Goal: Information Seeking & Learning: Check status

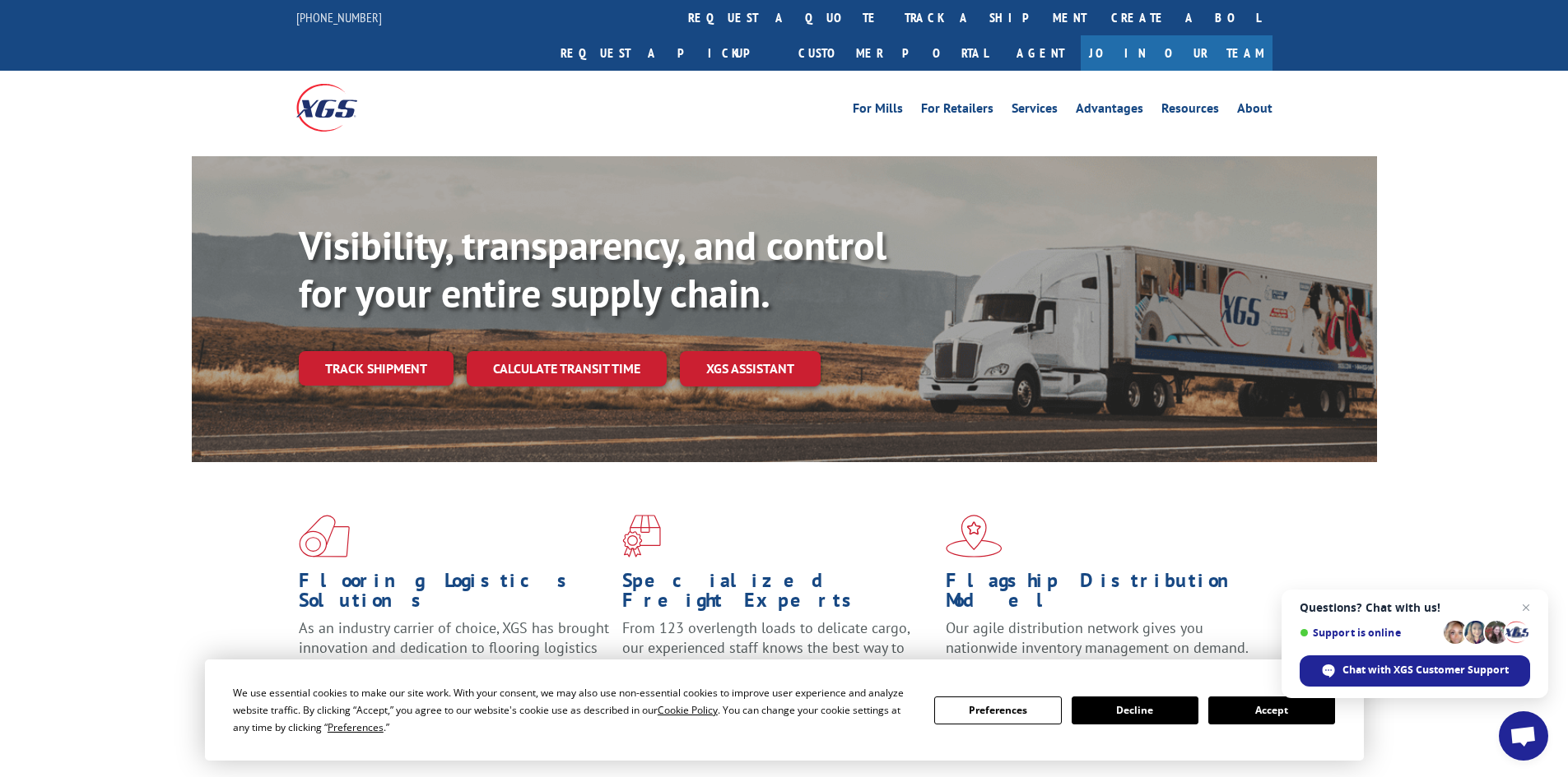
click at [1255, 709] on button "Accept" at bounding box center [1271, 710] width 127 height 28
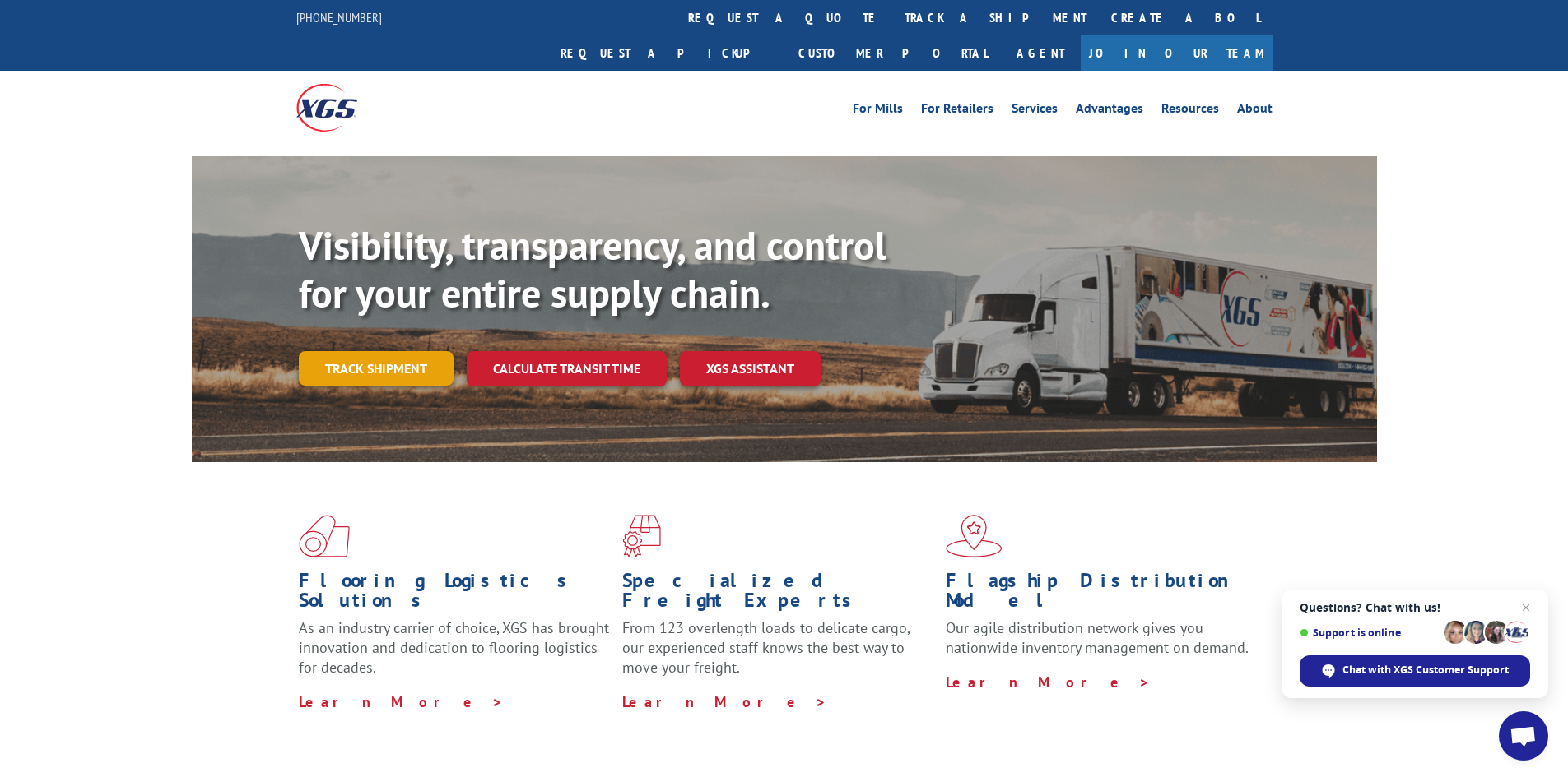
click at [367, 352] on link "Track shipment" at bounding box center [376, 369] width 155 height 35
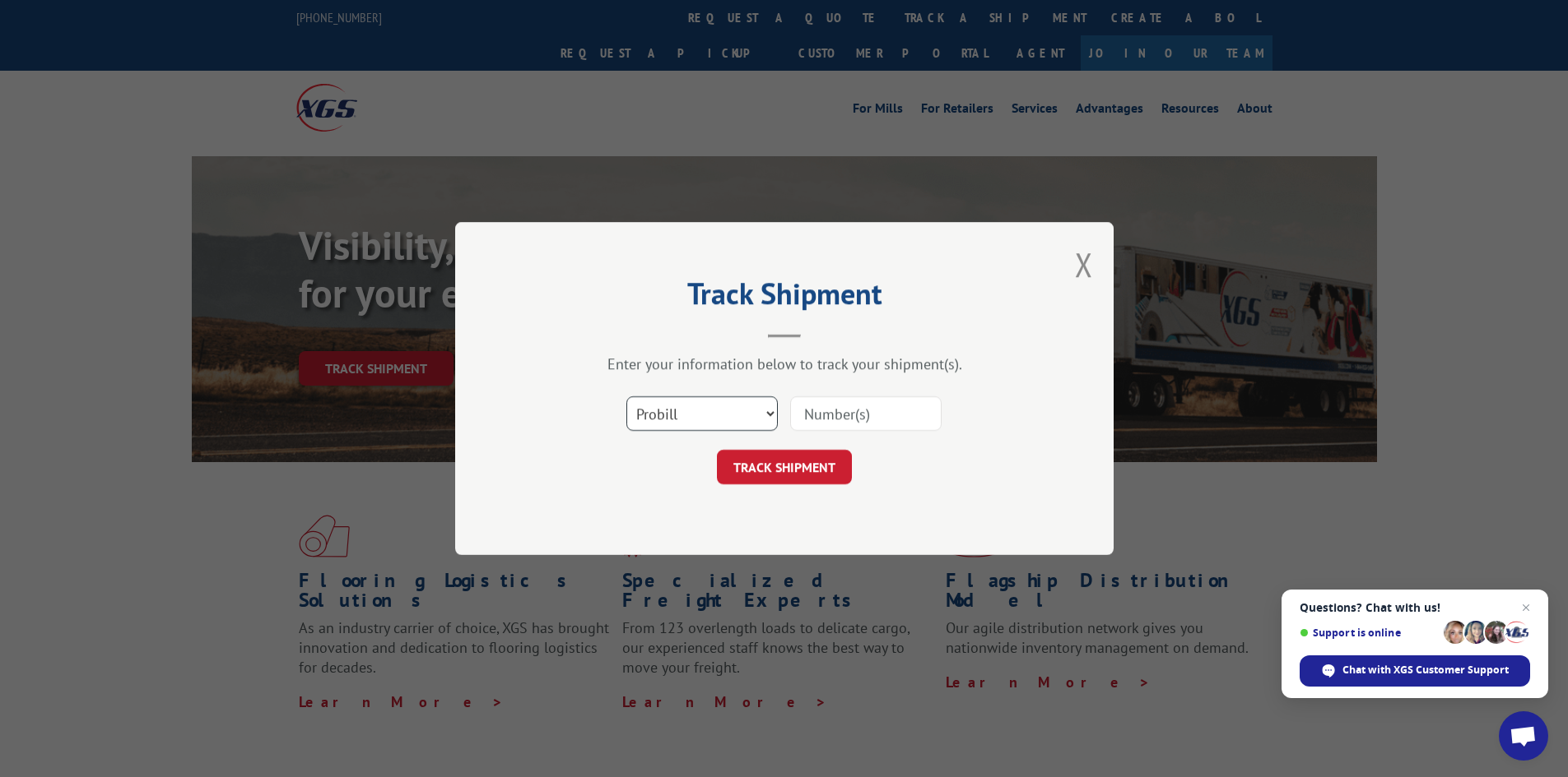
click at [685, 420] on select "Select category... Probill BOL PO" at bounding box center [702, 414] width 152 height 35
select select "bol"
click at [626, 397] on select "Select category... Probill BOL PO" at bounding box center [702, 414] width 152 height 35
click at [844, 408] on input at bounding box center [866, 414] width 152 height 35
paste input "7028535"
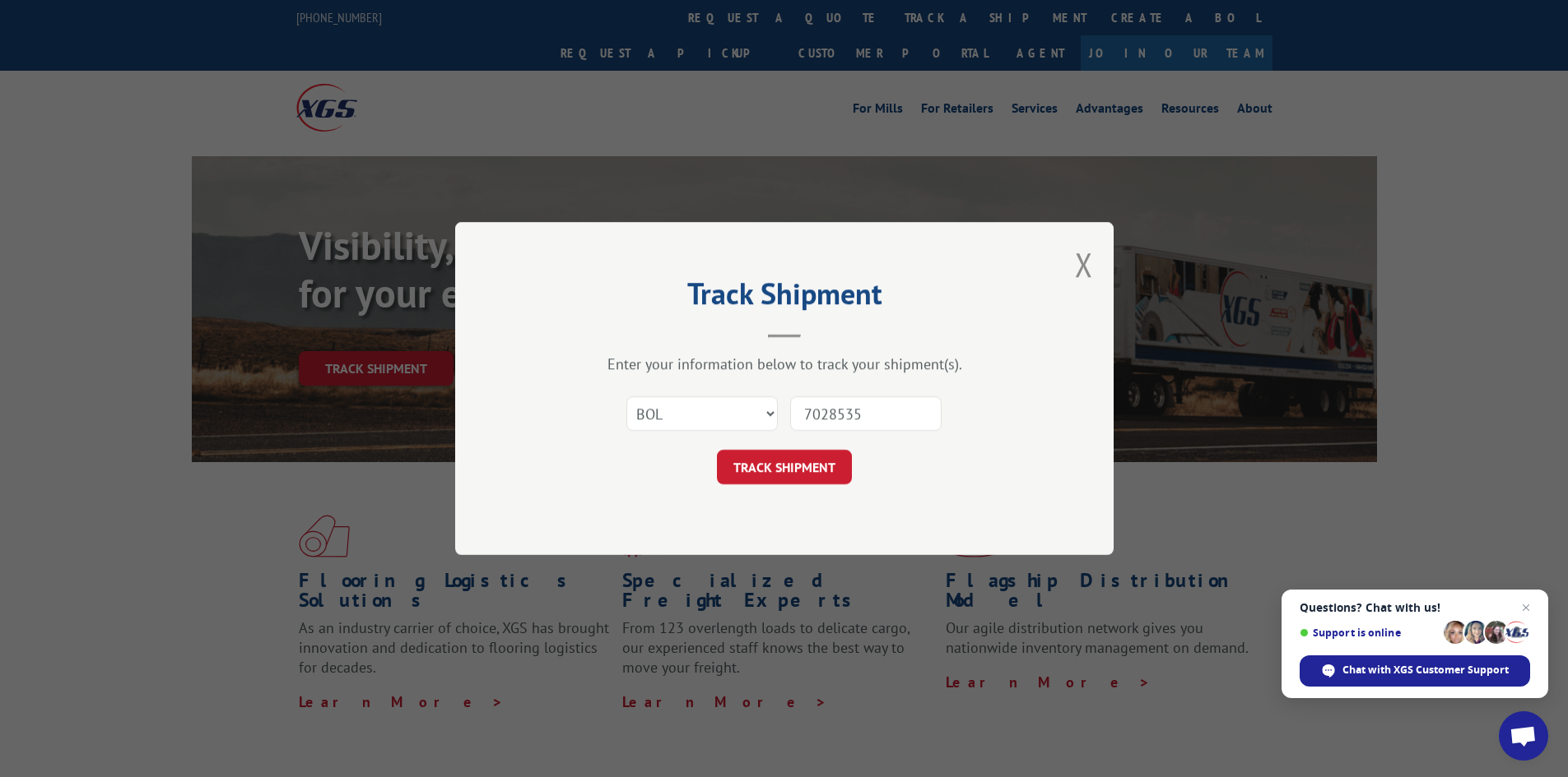
type input "7028535"
click at [717, 449] on button "TRACK SHIPMENT" at bounding box center [784, 467] width 135 height 35
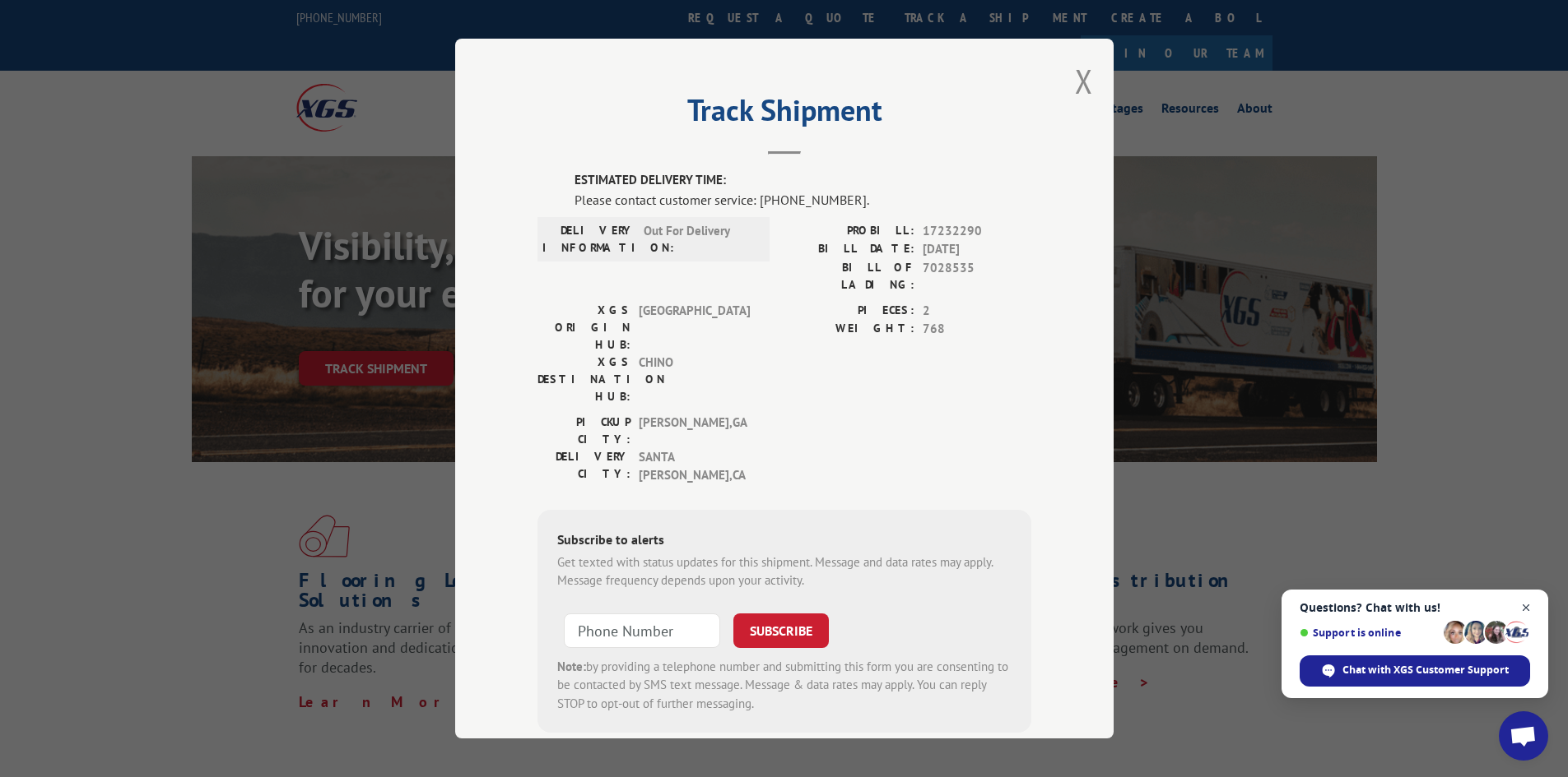
click at [1525, 606] on span "Close chat" at bounding box center [1526, 608] width 20 height 20
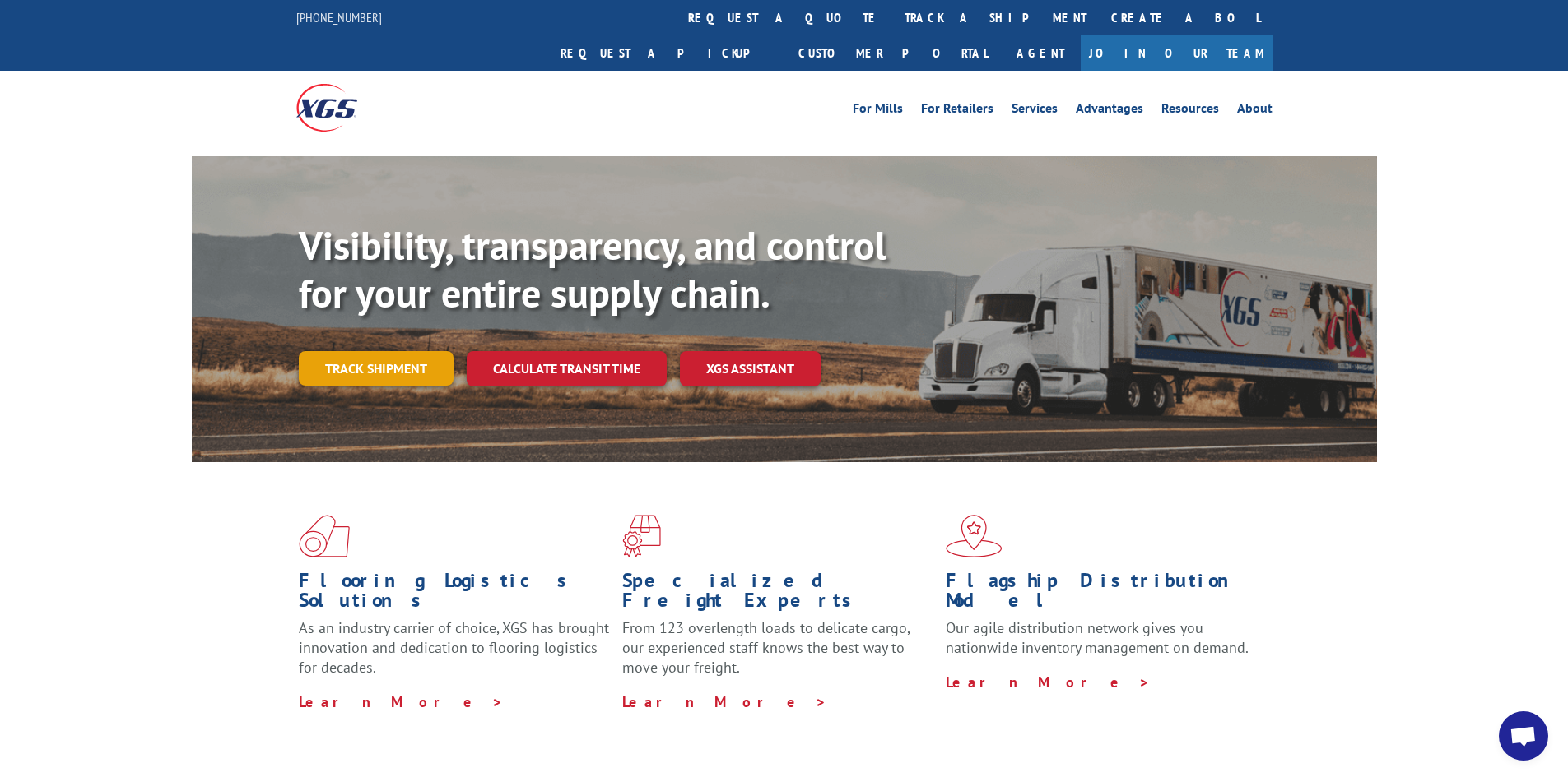
click at [413, 352] on link "Track shipment" at bounding box center [376, 369] width 155 height 35
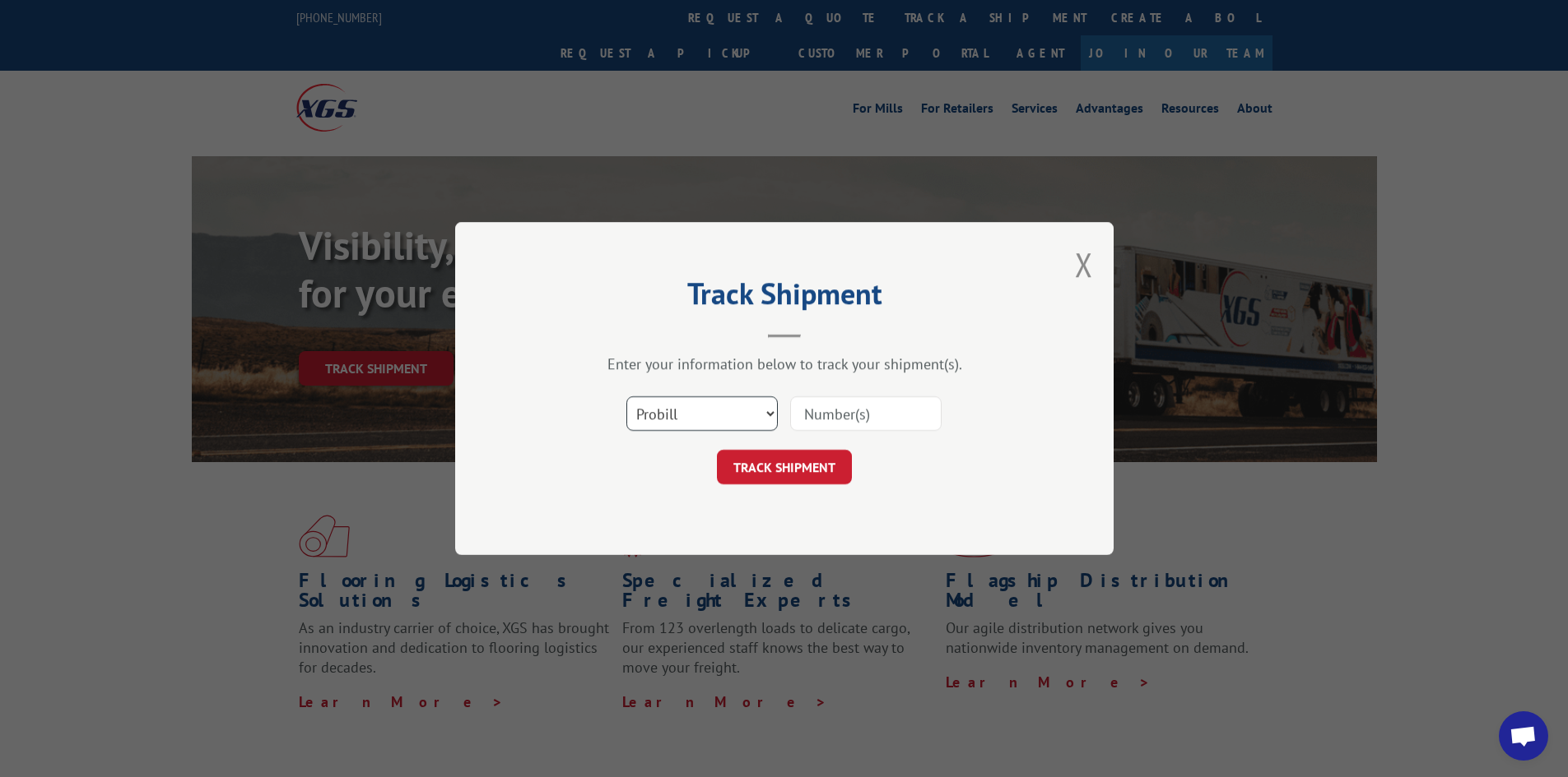
click at [678, 406] on select "Select category... Probill BOL PO" at bounding box center [702, 414] width 152 height 35
select select "bol"
click at [626, 397] on select "Select category... Probill BOL PO" at bounding box center [702, 414] width 152 height 35
click at [821, 421] on input at bounding box center [866, 414] width 152 height 35
paste input "5499572"
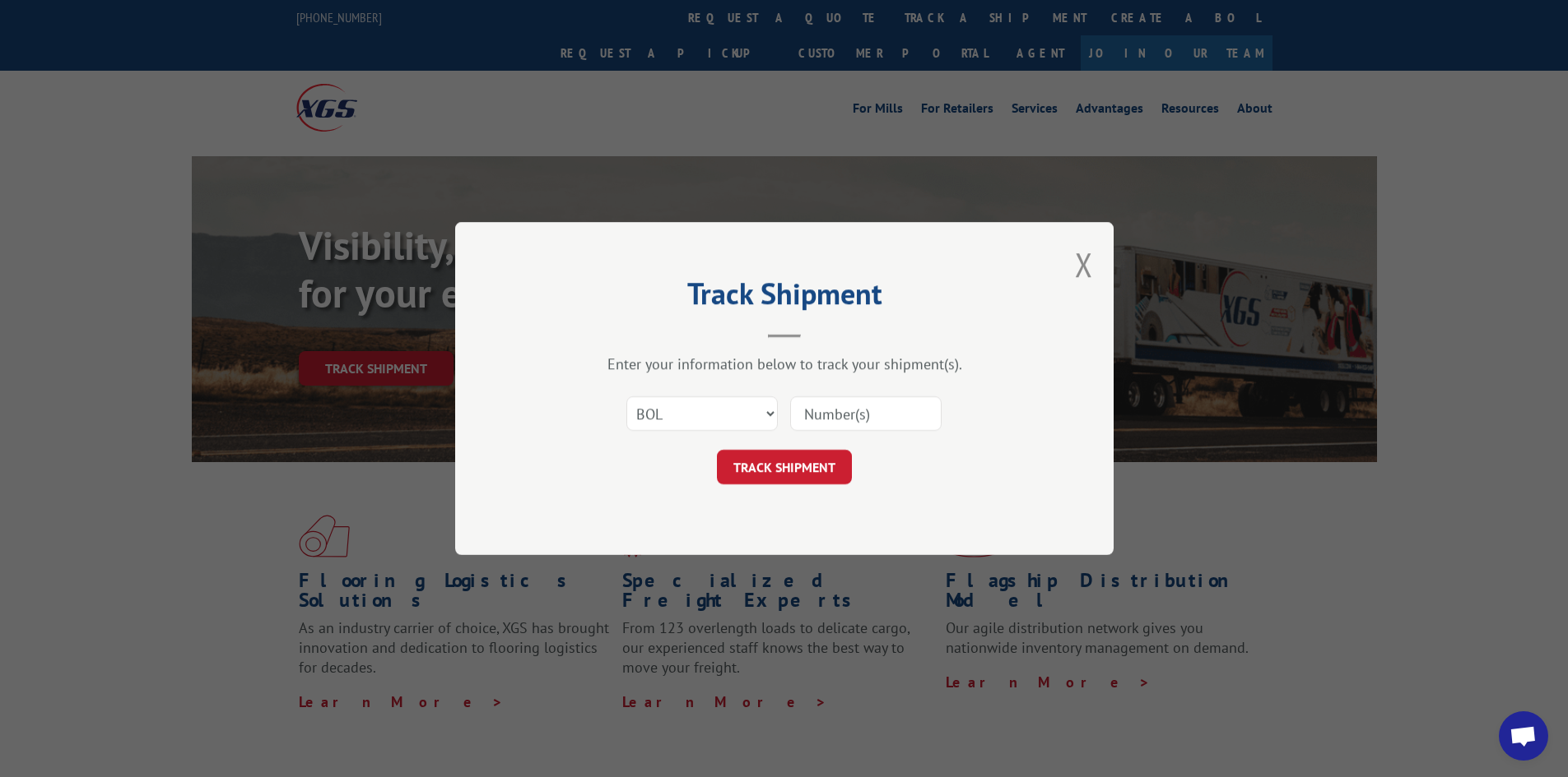
type input "5499572"
click button "TRACK SHIPMENT" at bounding box center [784, 467] width 135 height 35
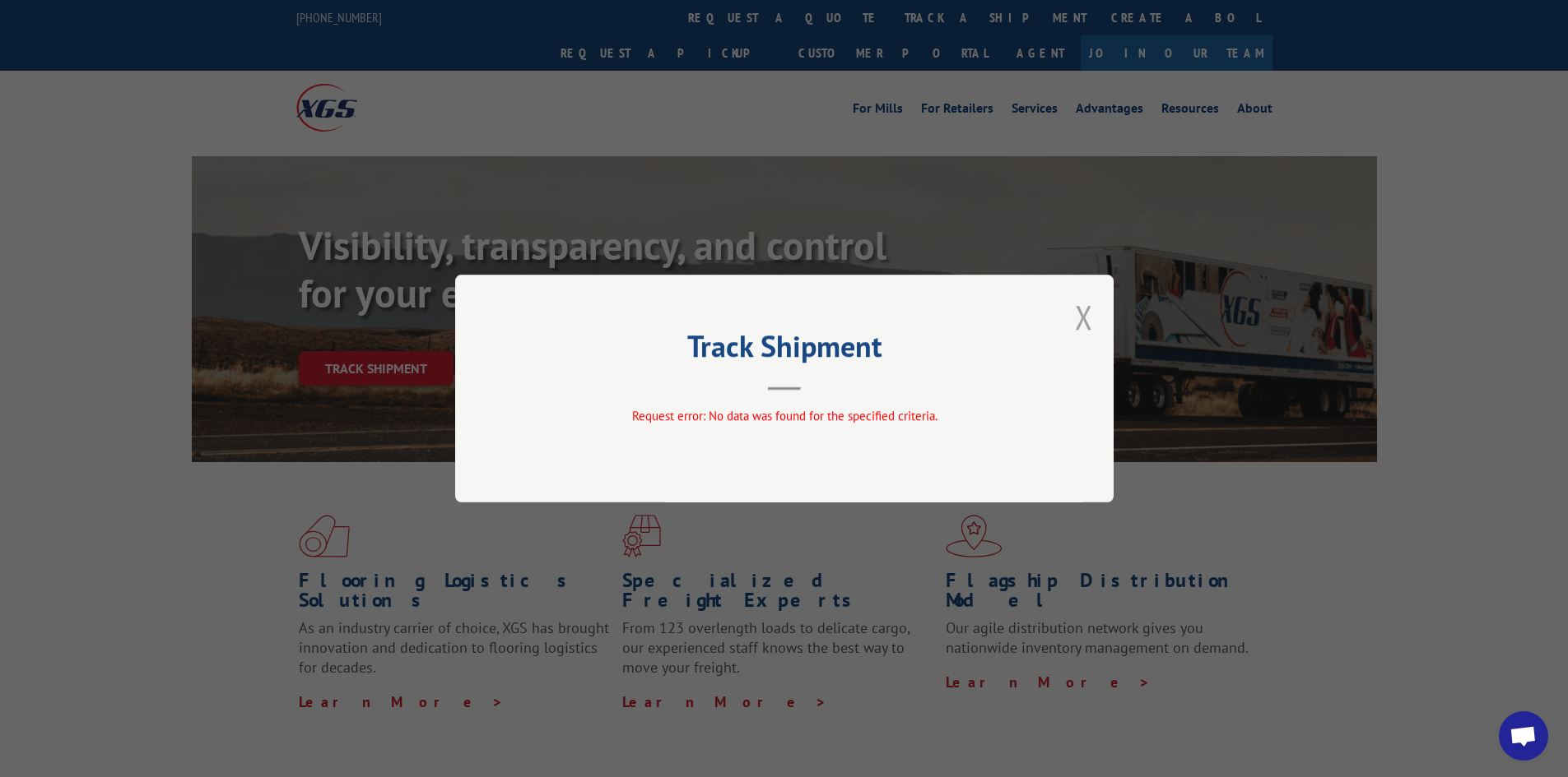
click at [1088, 309] on button "Close modal" at bounding box center [1084, 316] width 18 height 43
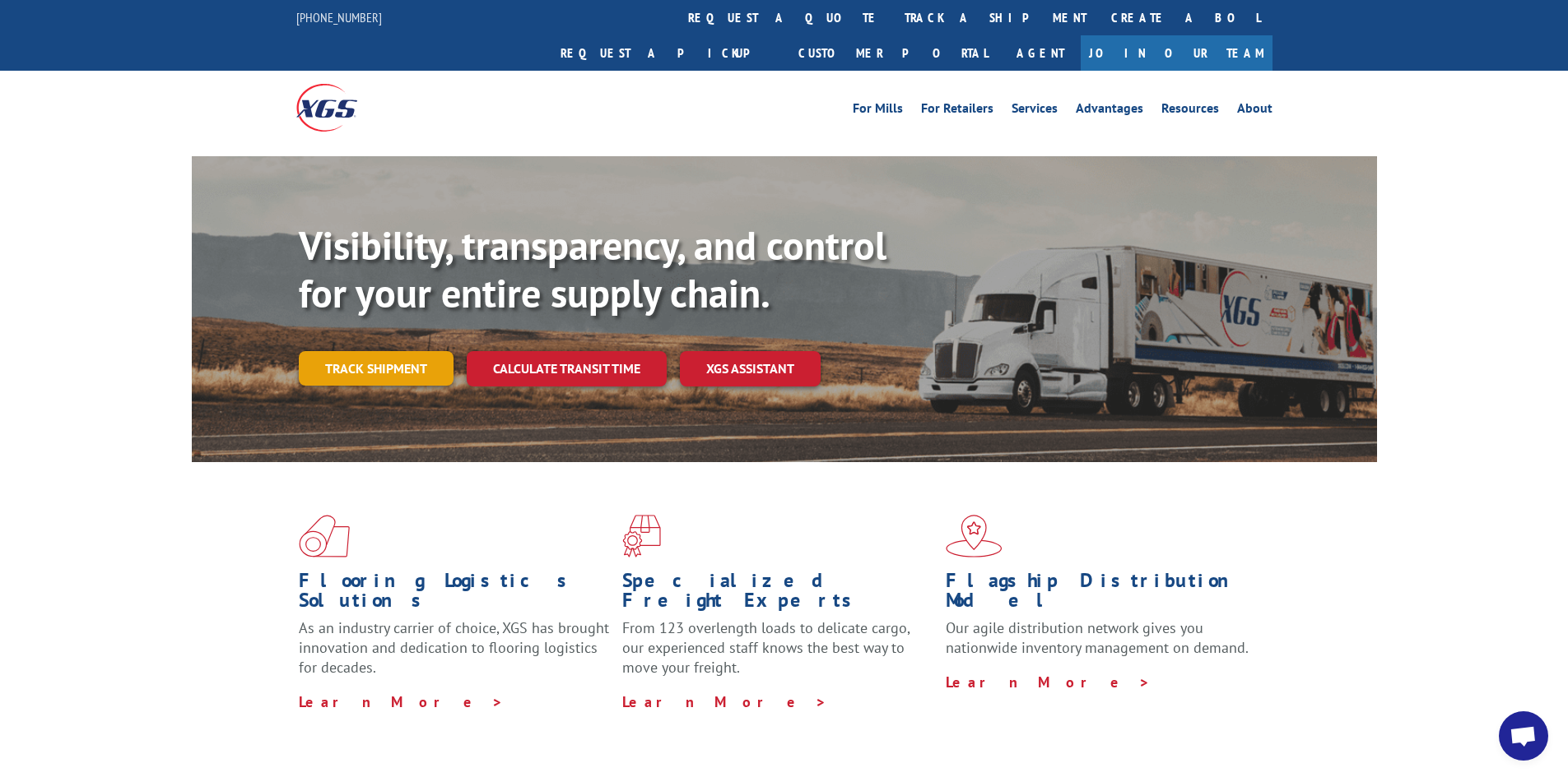
click at [381, 352] on link "Track shipment" at bounding box center [376, 369] width 155 height 35
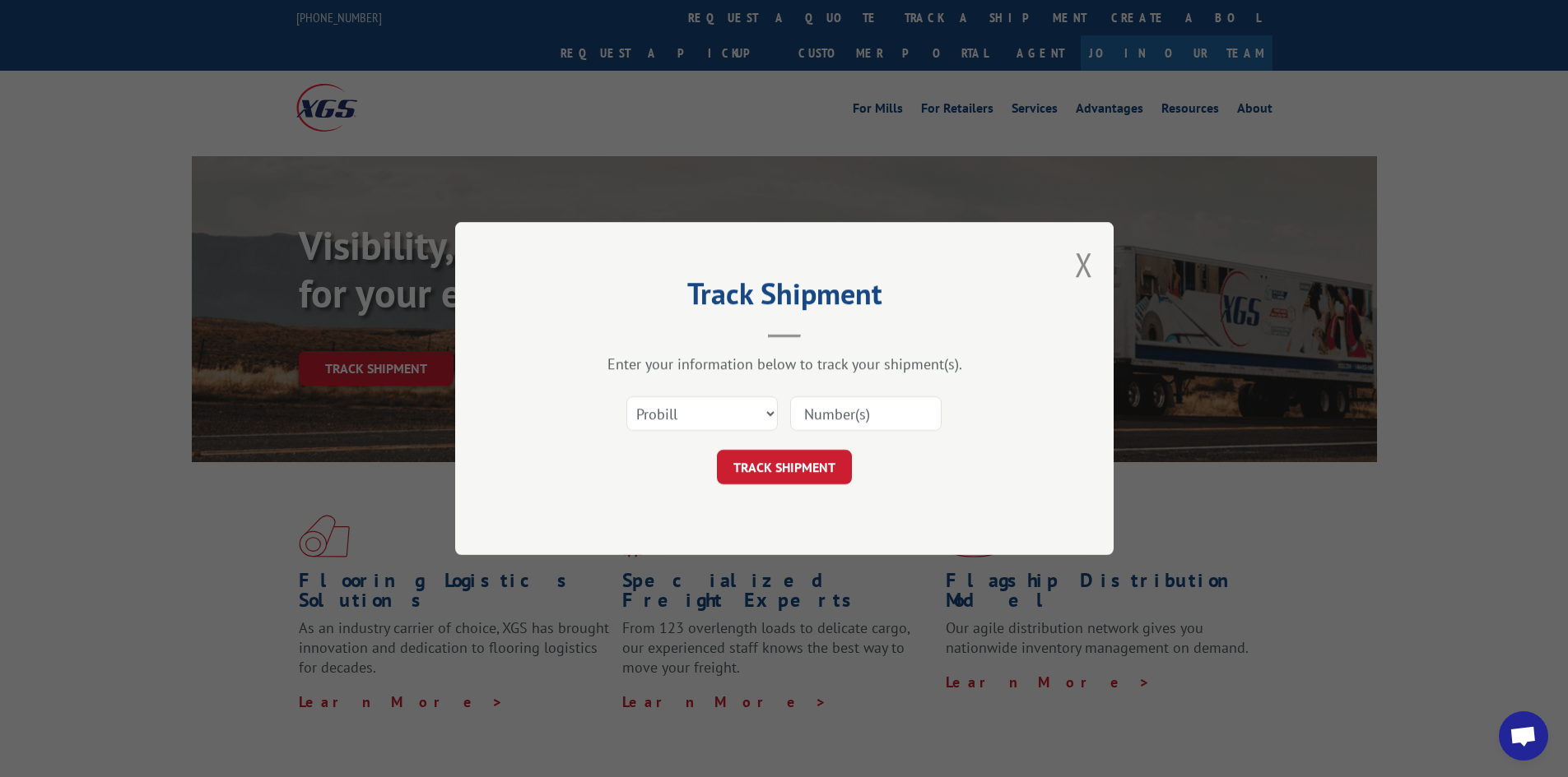
click at [841, 412] on input at bounding box center [866, 414] width 152 height 35
paste input "5499572"
type input "5499572"
click at [717, 449] on button "TRACK SHIPMENT" at bounding box center [784, 467] width 135 height 35
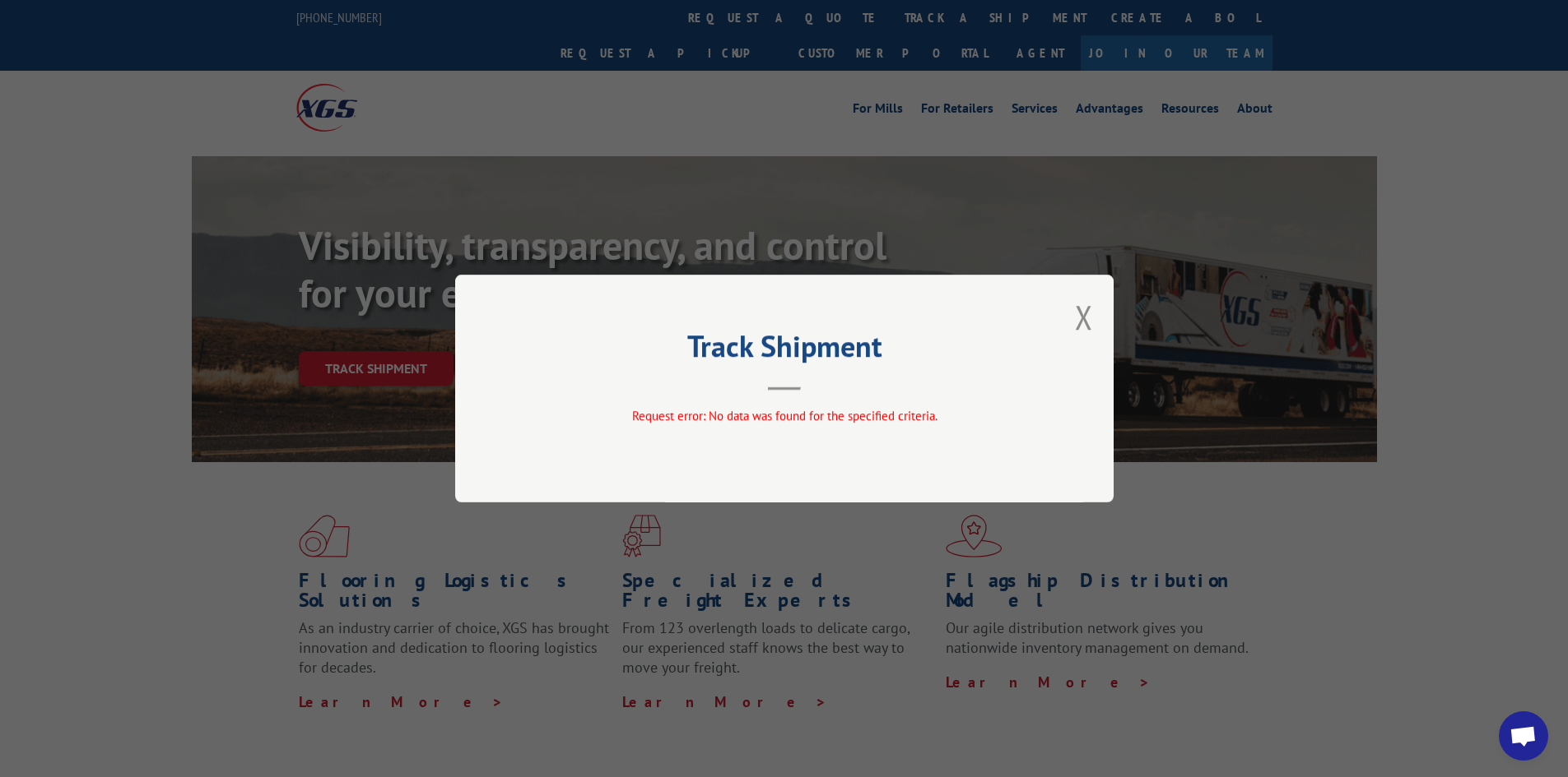
click at [1064, 320] on div "Track Shipment Request error: No data was found for the specified criteria." at bounding box center [784, 388] width 658 height 228
click at [1083, 317] on button "Close modal" at bounding box center [1084, 316] width 18 height 43
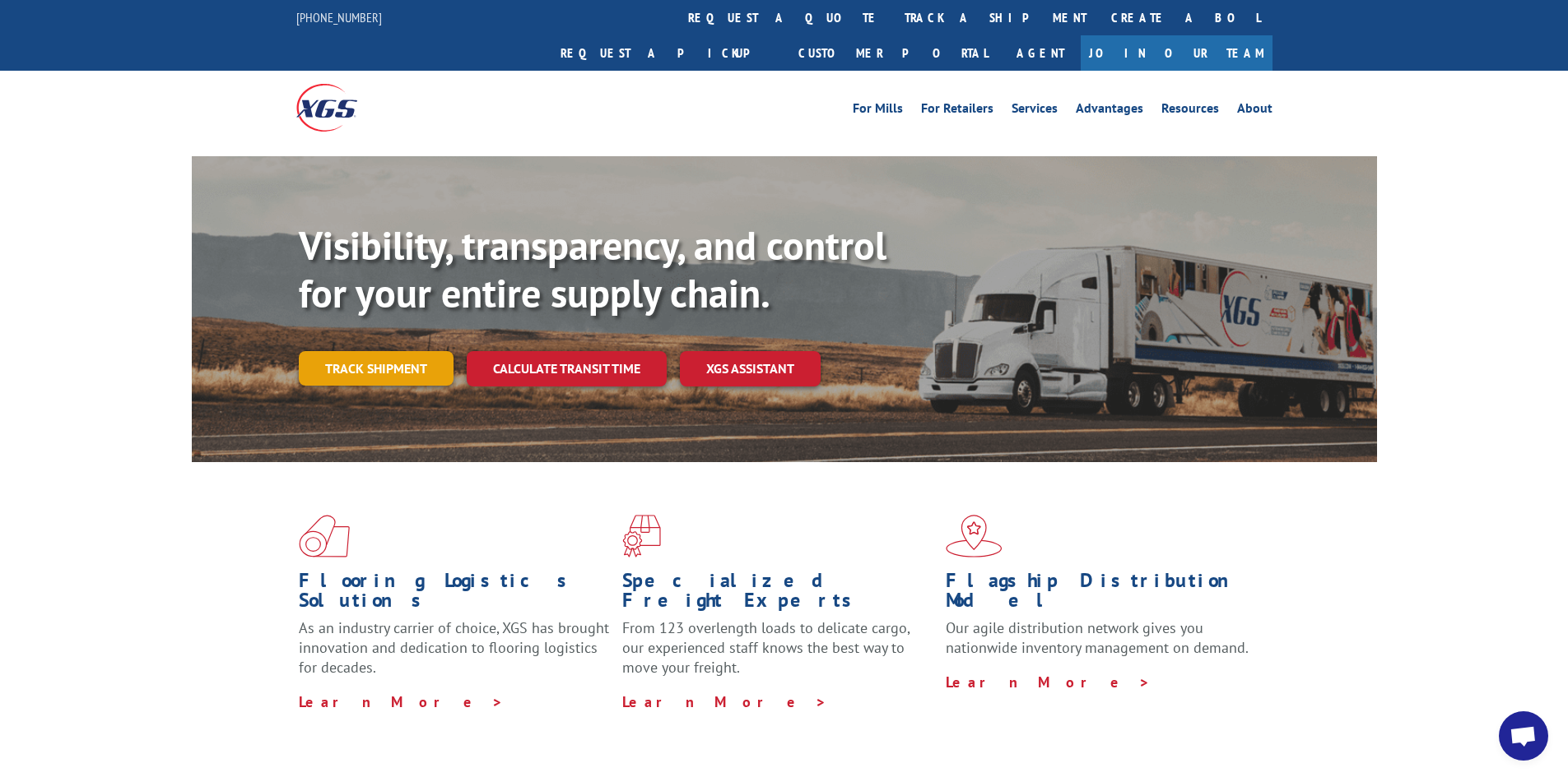
click at [364, 352] on link "Track shipment" at bounding box center [376, 369] width 155 height 35
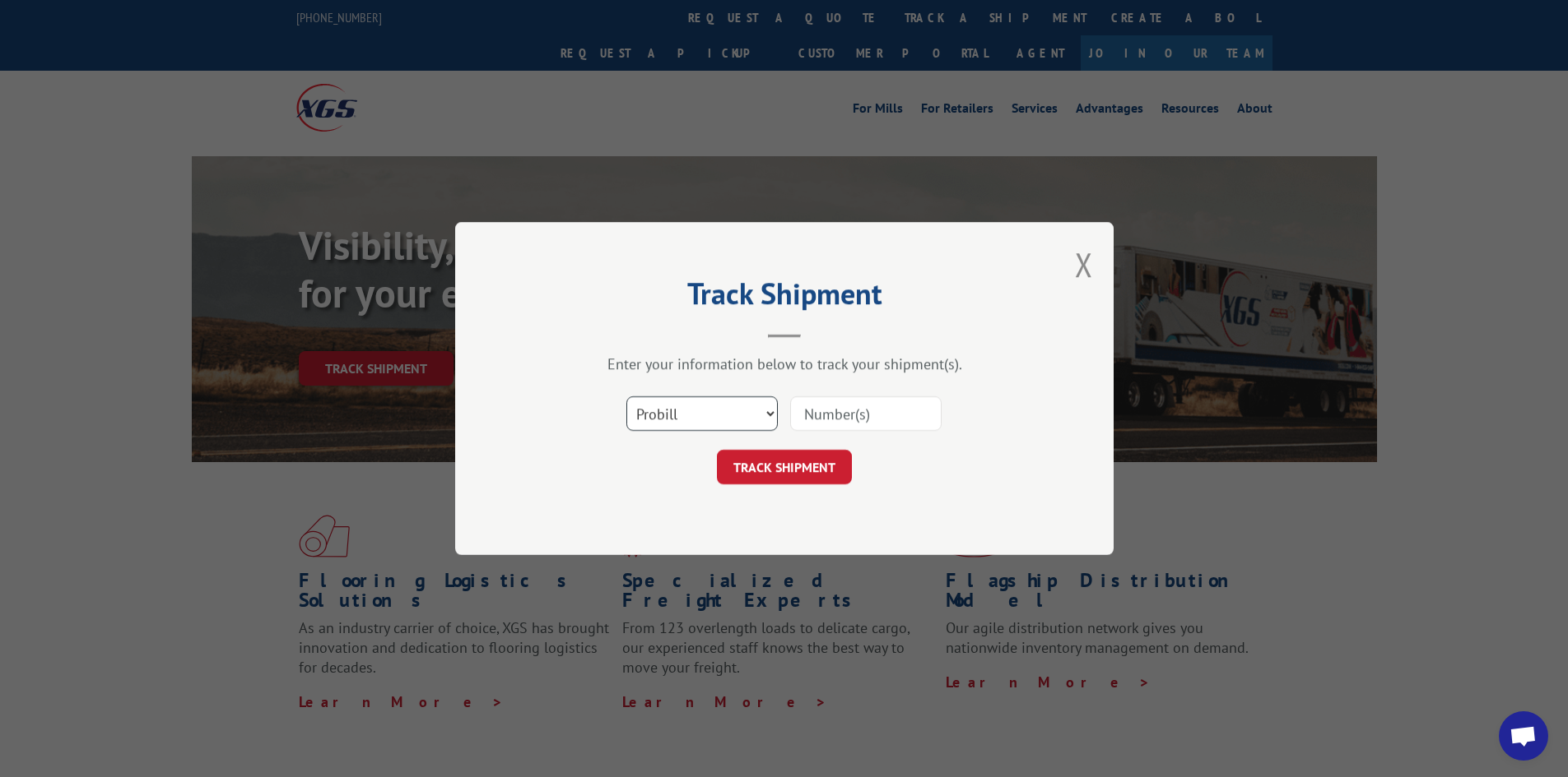
click at [734, 416] on select "Select category... Probill BOL PO" at bounding box center [702, 414] width 152 height 35
select select "po"
click at [626, 397] on select "Select category... Probill BOL PO" at bounding box center [702, 414] width 152 height 35
click at [874, 410] on input at bounding box center [866, 414] width 152 height 35
click at [879, 411] on input at bounding box center [866, 414] width 152 height 35
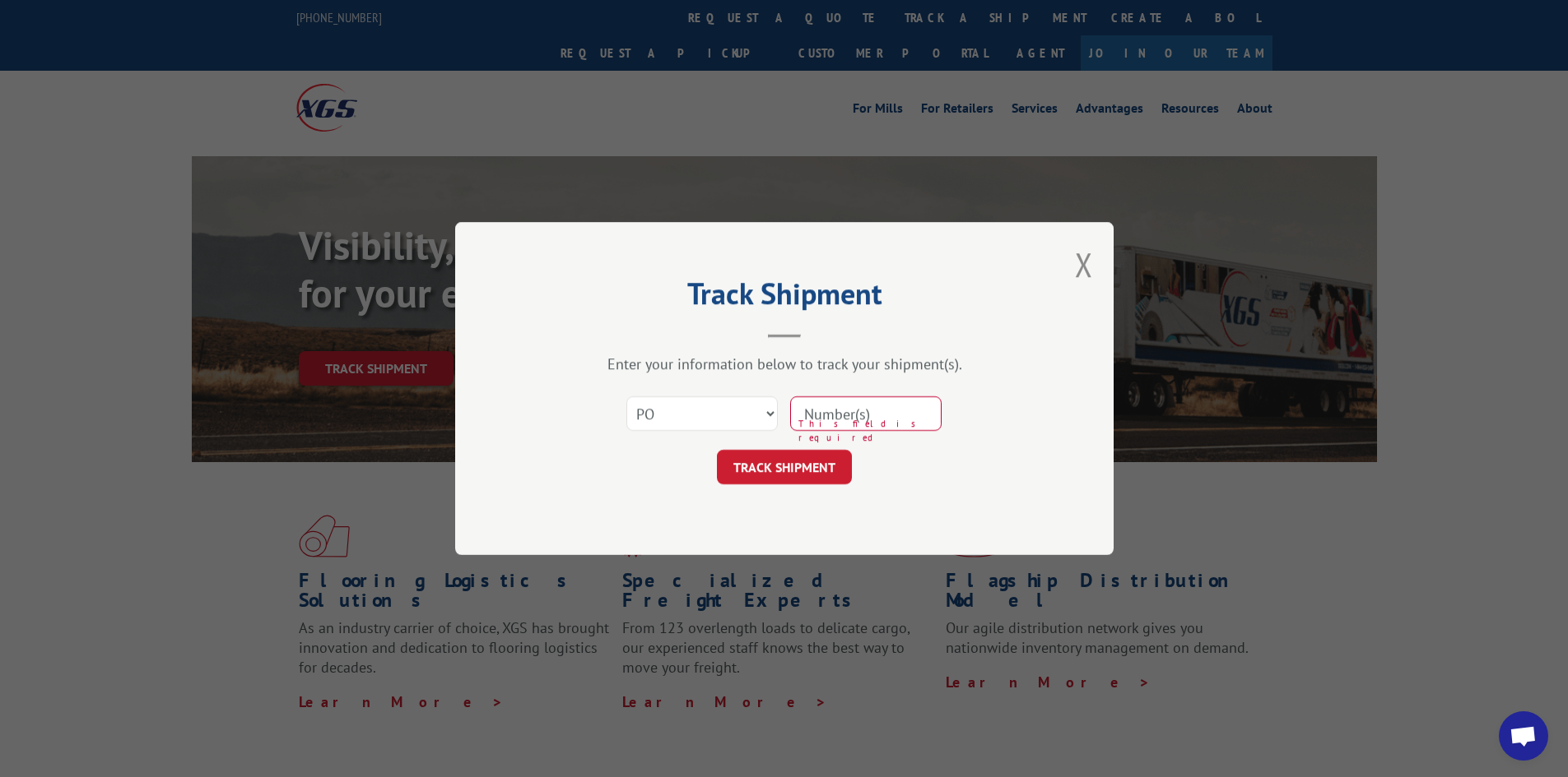
paste input "38527287"
type input "38527287"
click at [717, 449] on button "TRACK SHIPMENT" at bounding box center [784, 467] width 135 height 35
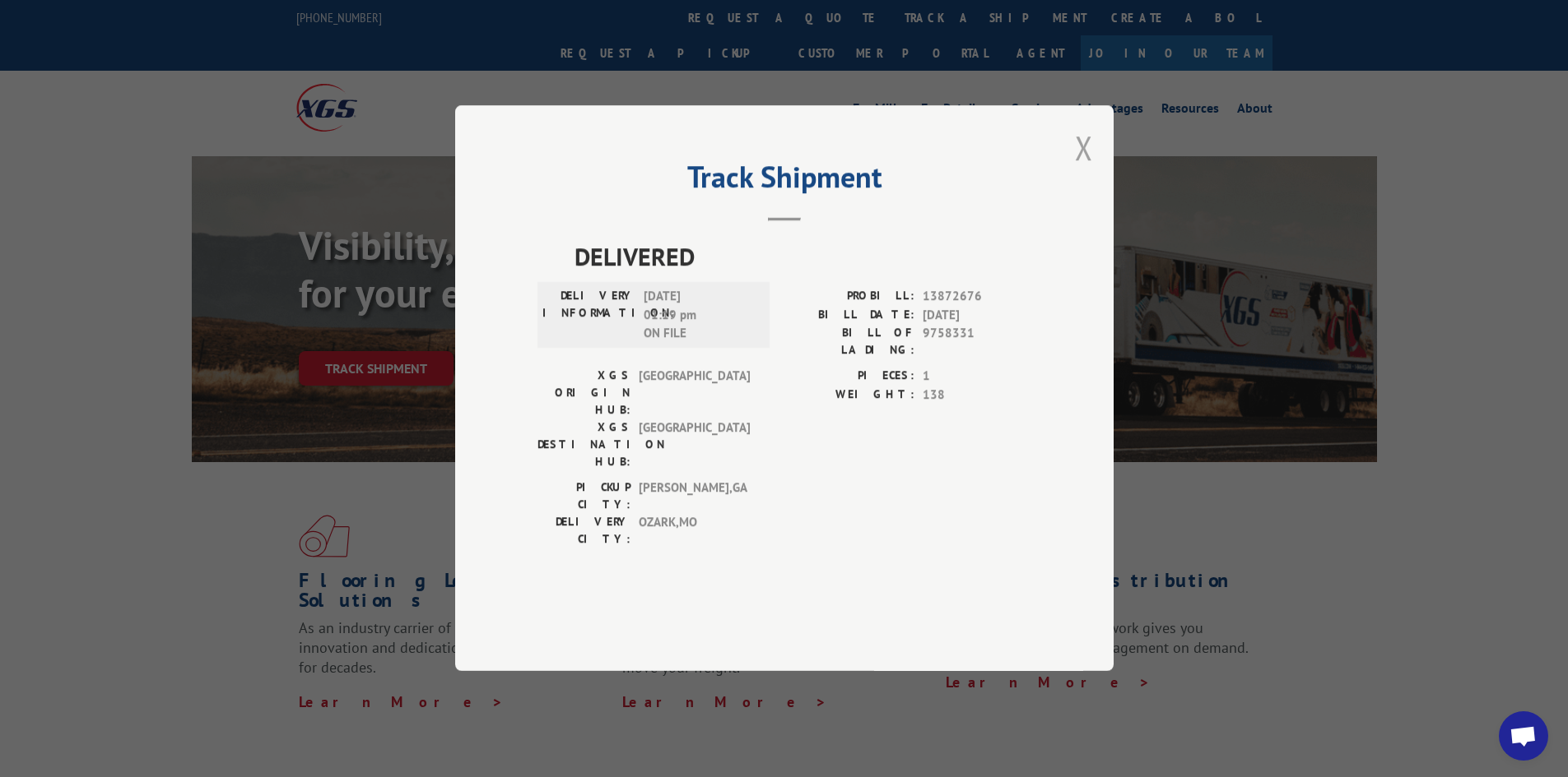
click at [1087, 169] on button "Close modal" at bounding box center [1084, 147] width 18 height 43
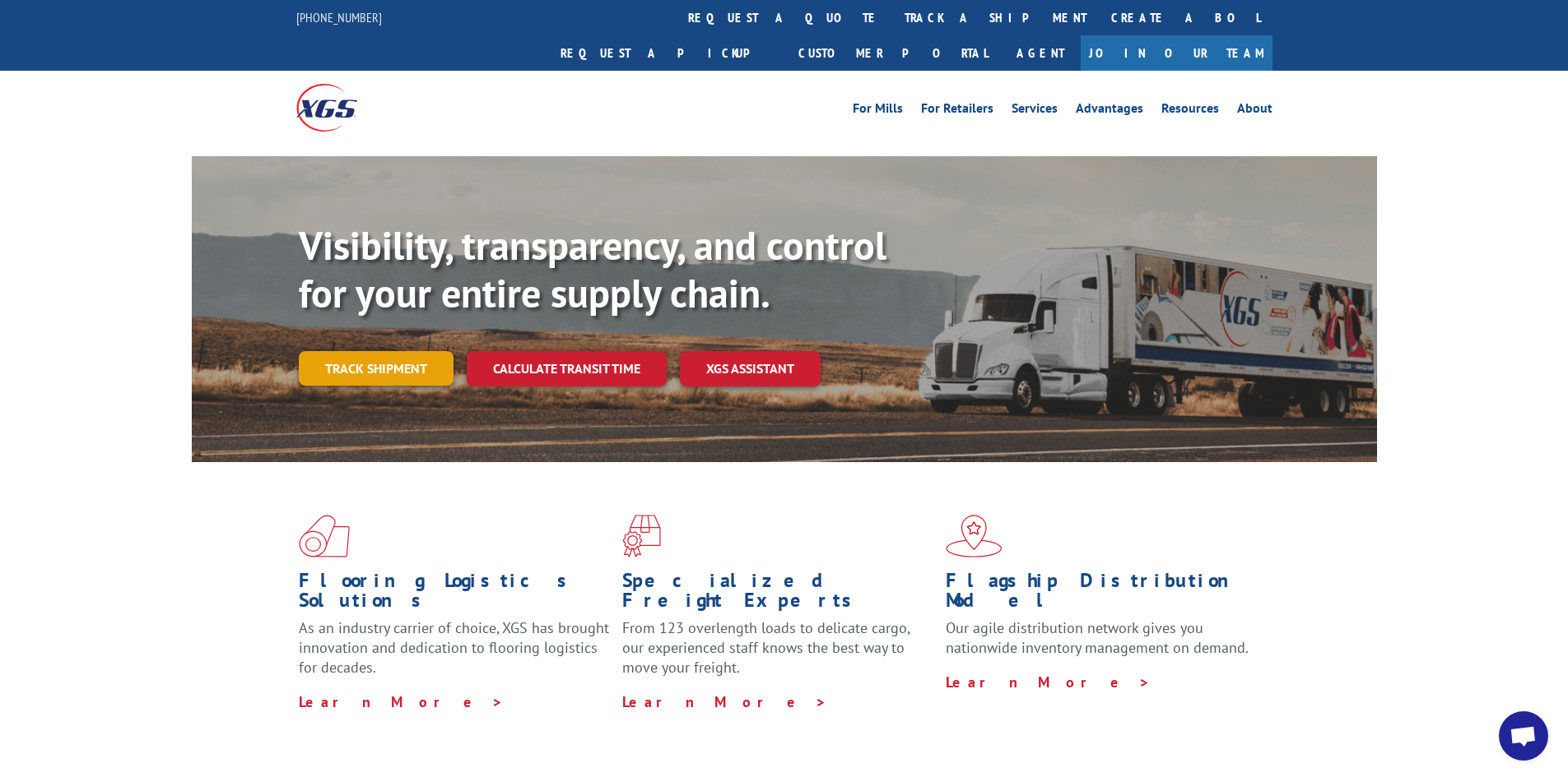
click at [383, 352] on link "Track shipment" at bounding box center [376, 369] width 155 height 35
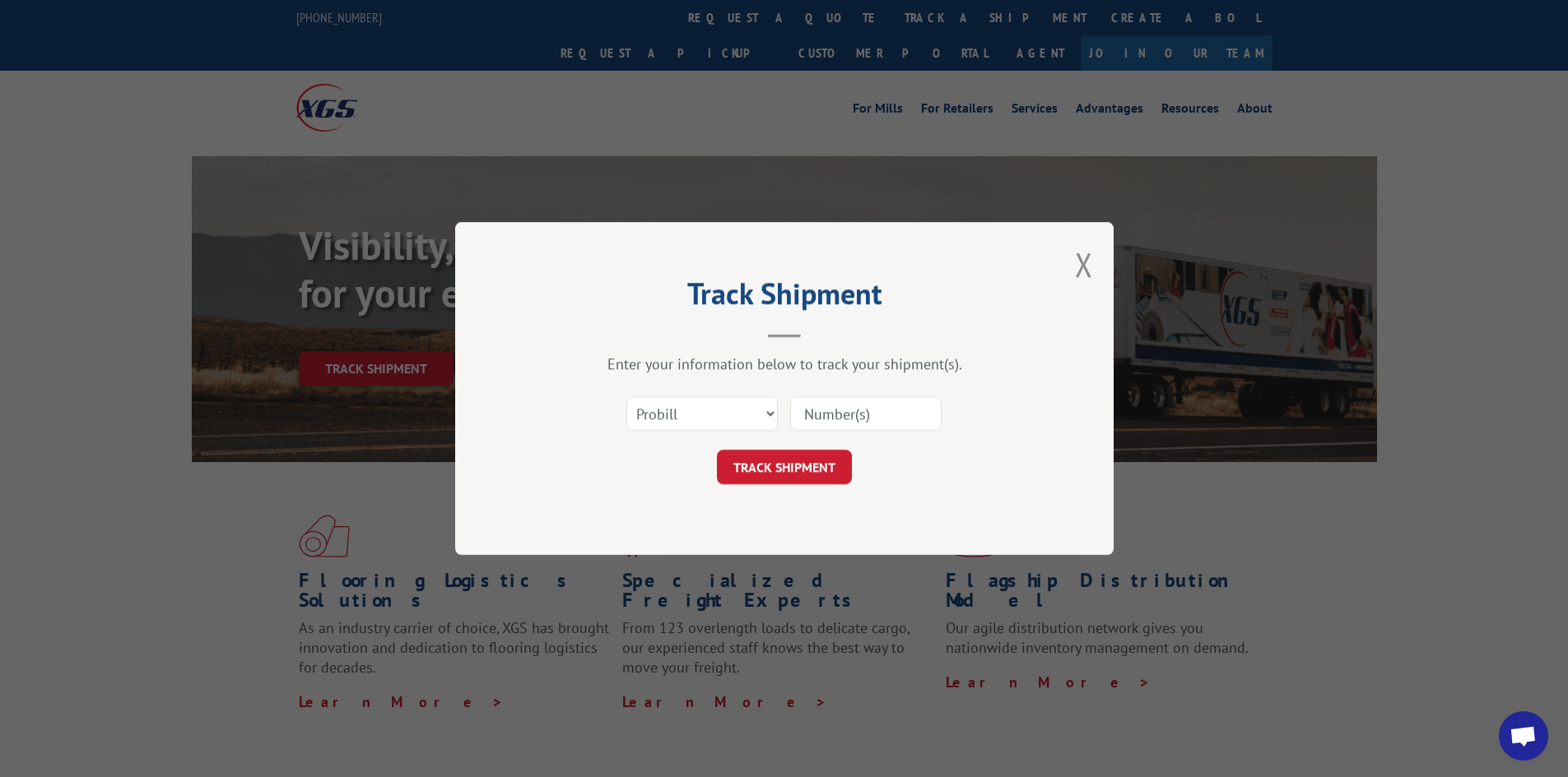
click at [858, 404] on input at bounding box center [866, 414] width 152 height 35
paste input "643233"
type input "643233"
click button "TRACK SHIPMENT" at bounding box center [784, 467] width 135 height 35
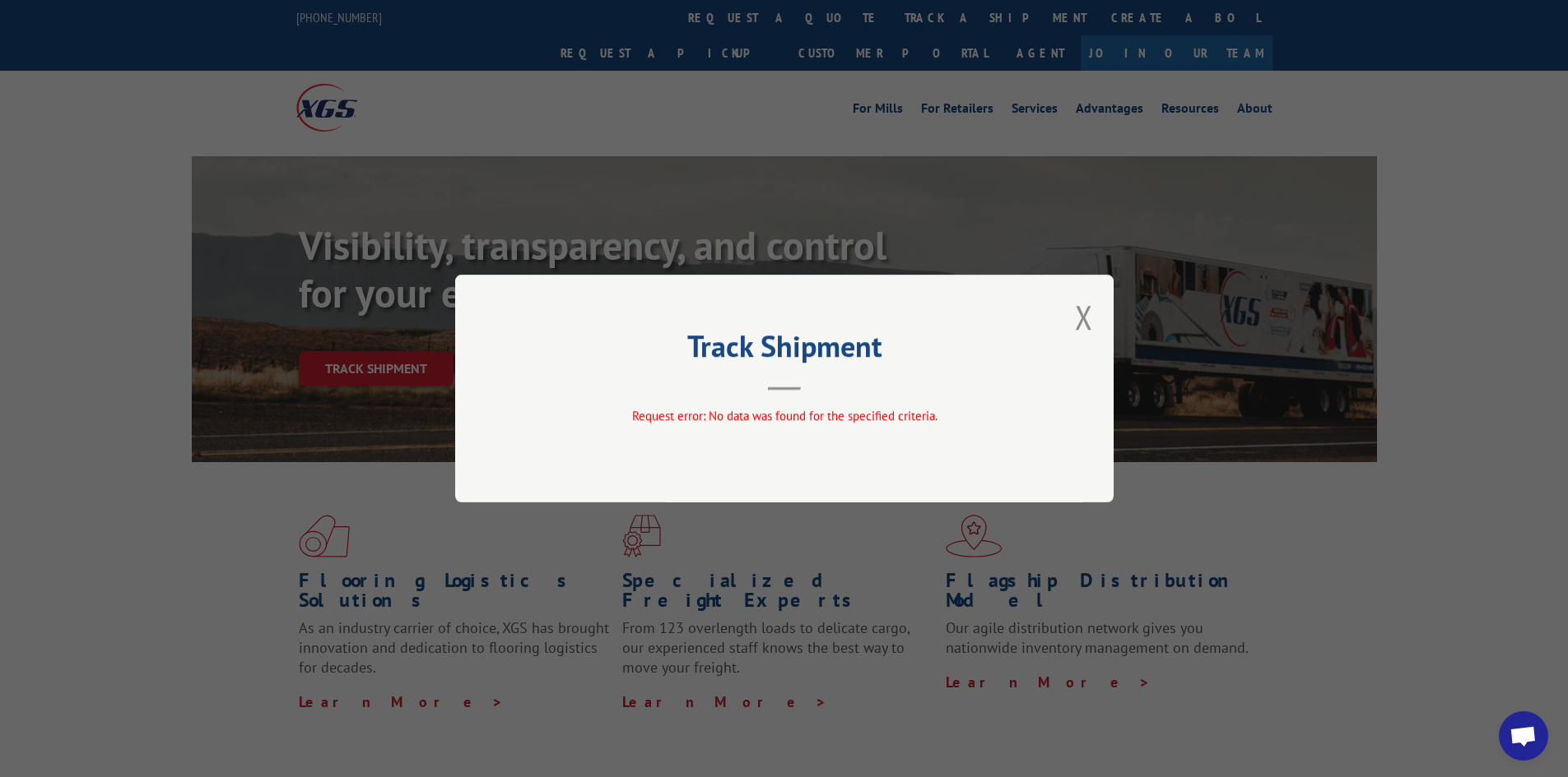
click at [1088, 322] on button "Close modal" at bounding box center [1084, 316] width 18 height 43
